Goal: Obtain resource: Download file/media

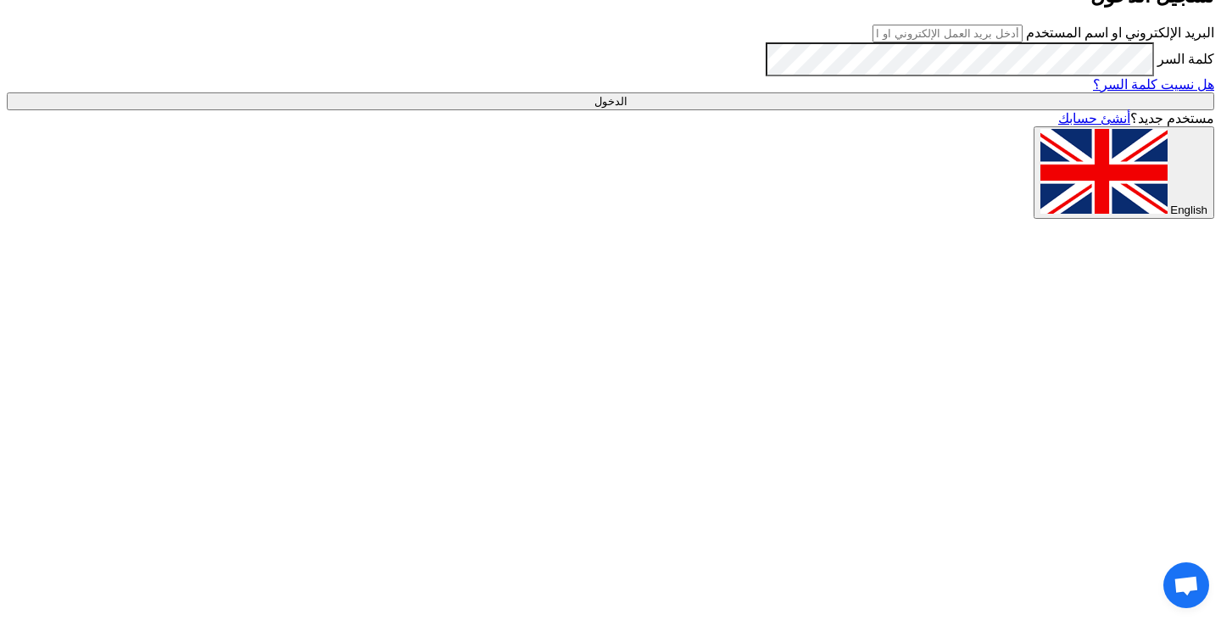
click at [764, 42] on input "text" at bounding box center [948, 34] width 150 height 18
type input "[PERSON_NAME][EMAIL_ADDRESS][DOMAIN_NAME]"
click at [764, 110] on input "الدخول" at bounding box center [611, 101] width 1208 height 18
type input "Sign in"
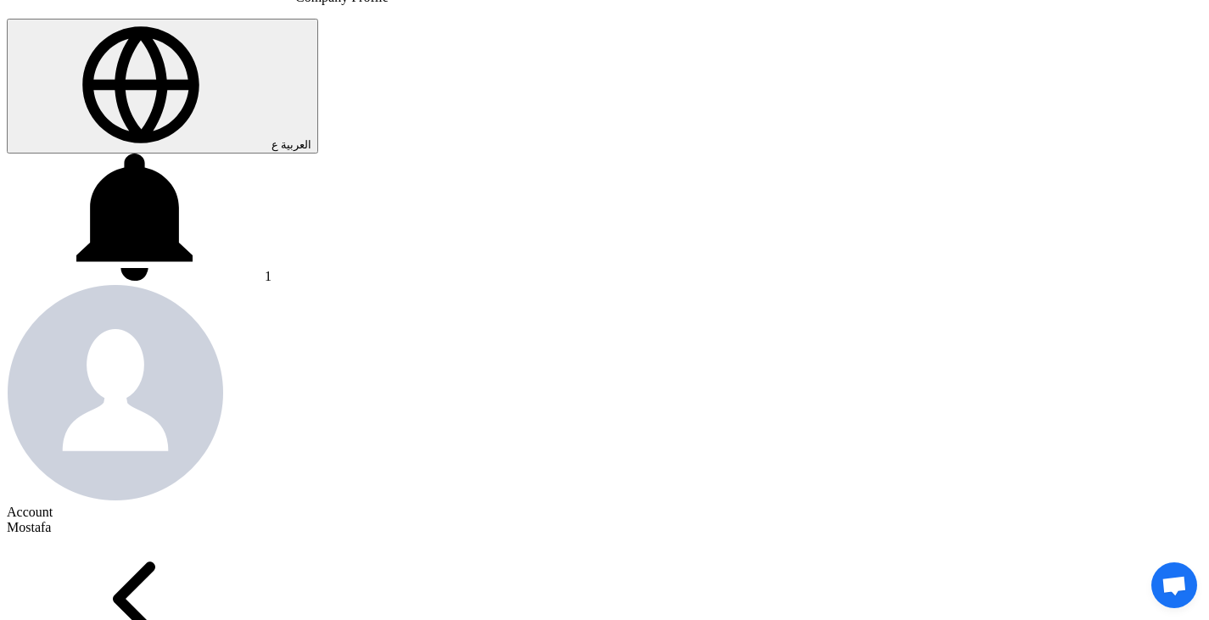
scroll to position [339, 0]
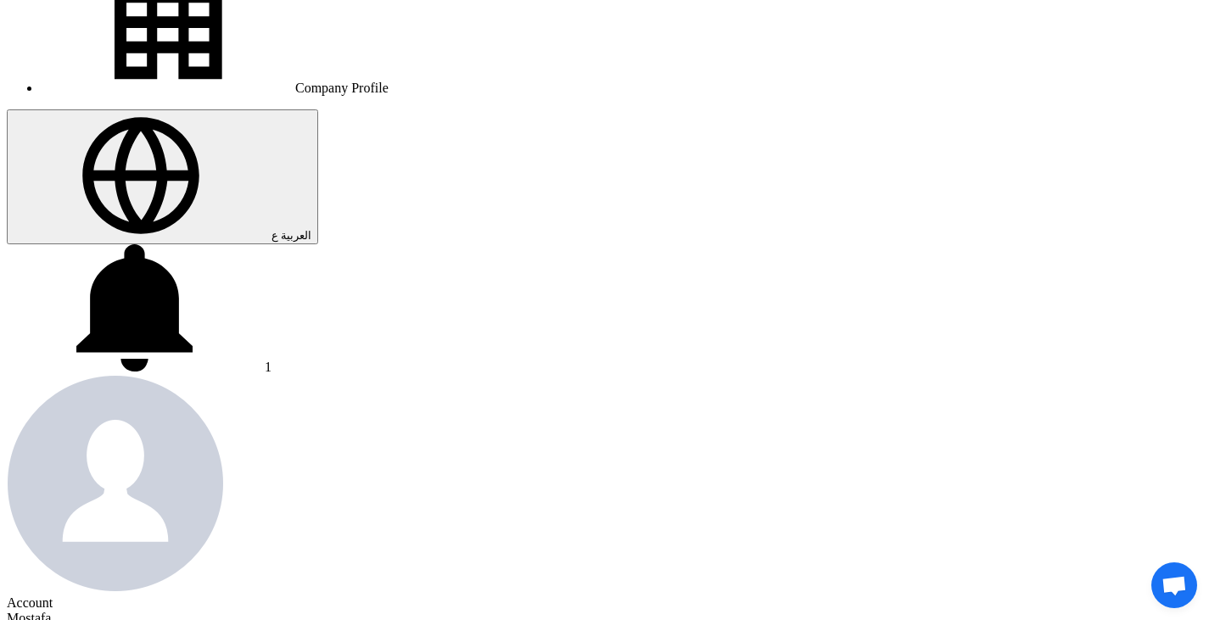
click at [261, 244] on icon at bounding box center [134, 307] width 254 height 127
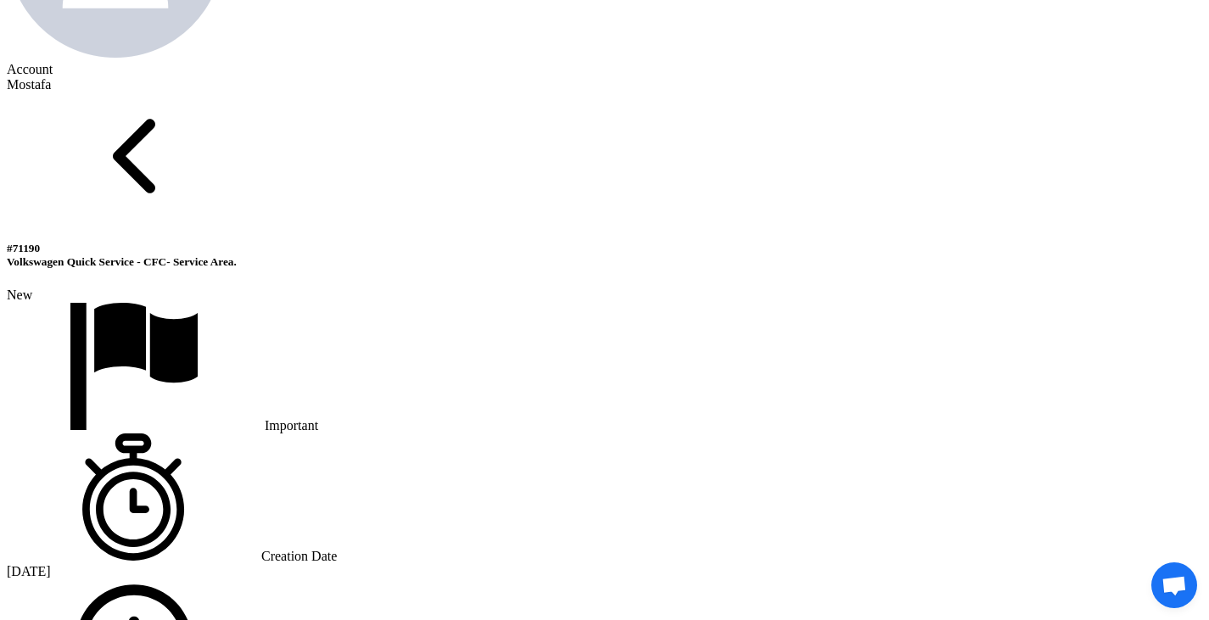
scroll to position [1103, 0]
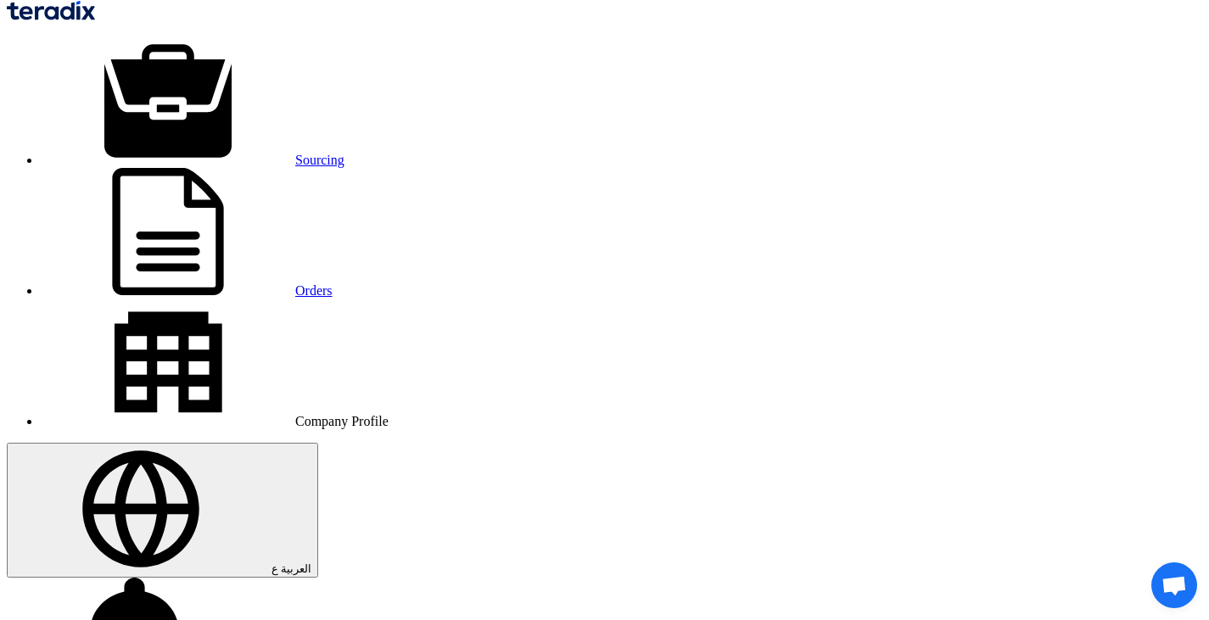
scroll to position [0, 0]
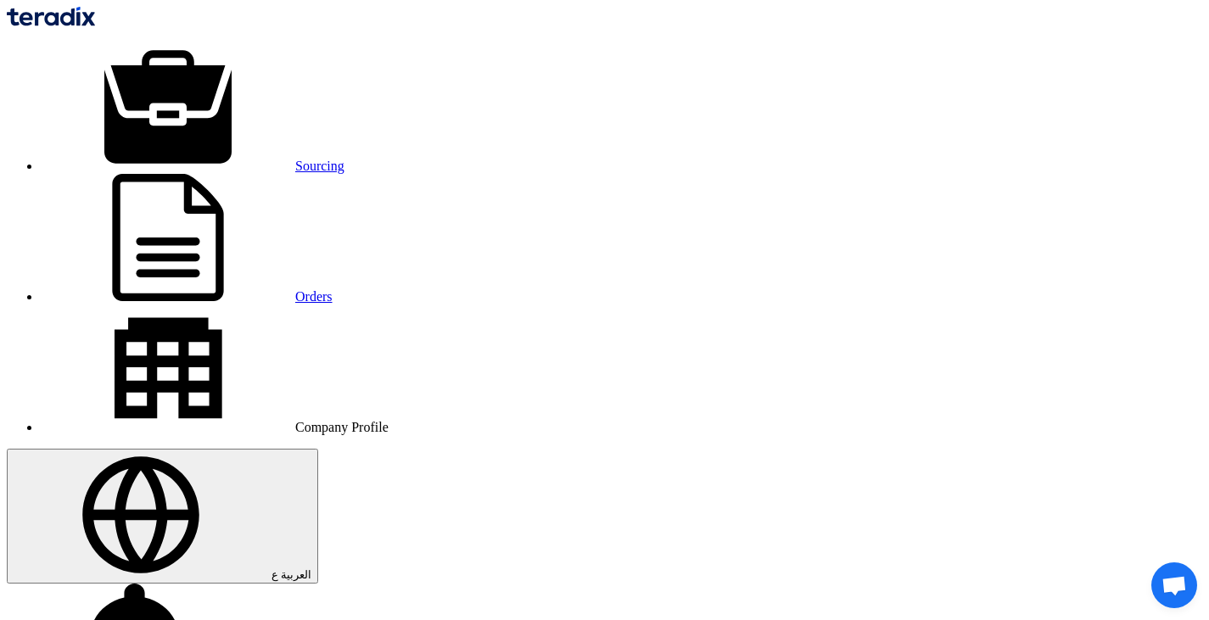
drag, startPoint x: 448, startPoint y: 81, endPoint x: 154, endPoint y: 86, distance: 293.5
copy span "Volkswagen Quick Service - CFC- Service"
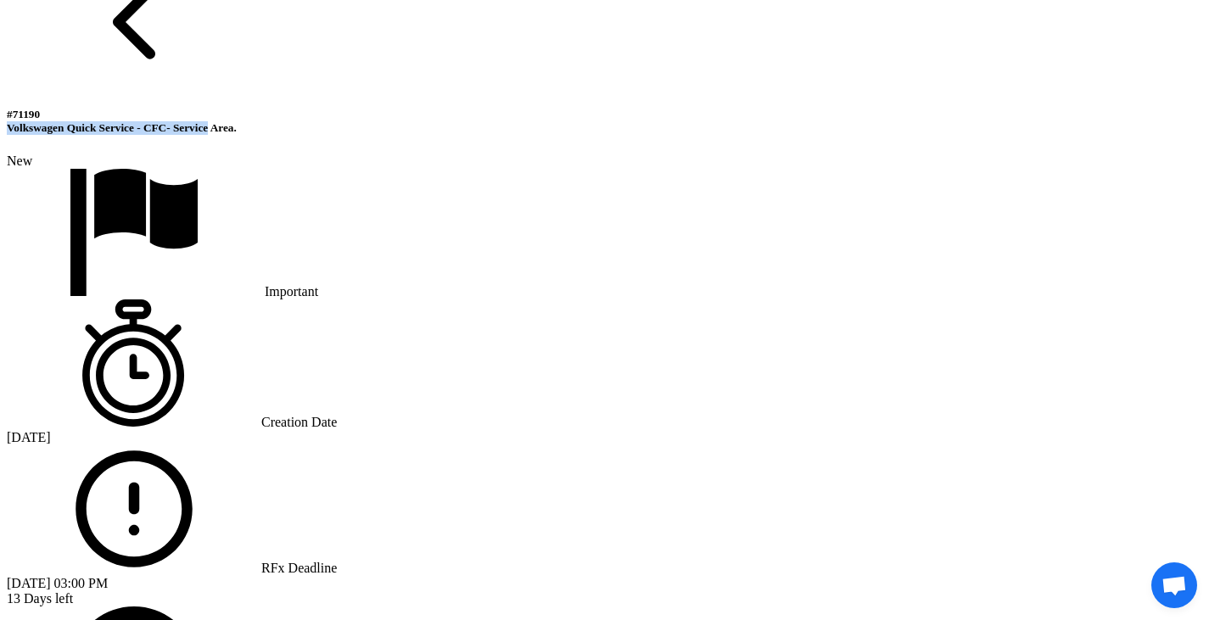
scroll to position [1103, 0]
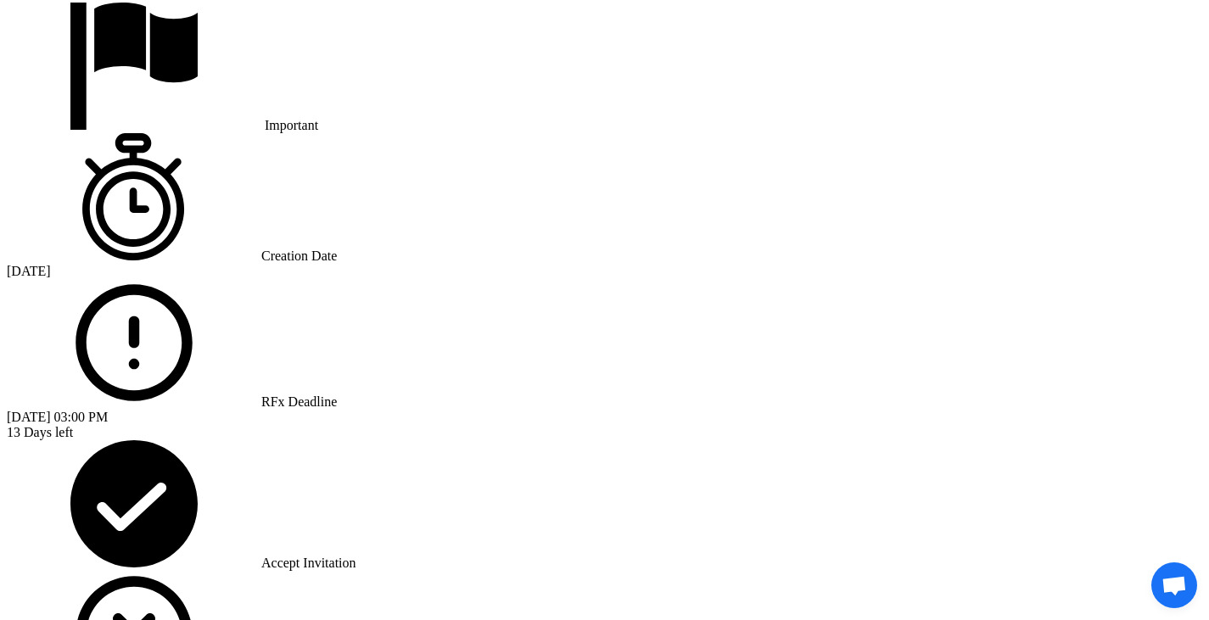
scroll to position [1272, 0]
